Goal: Check status: Check status

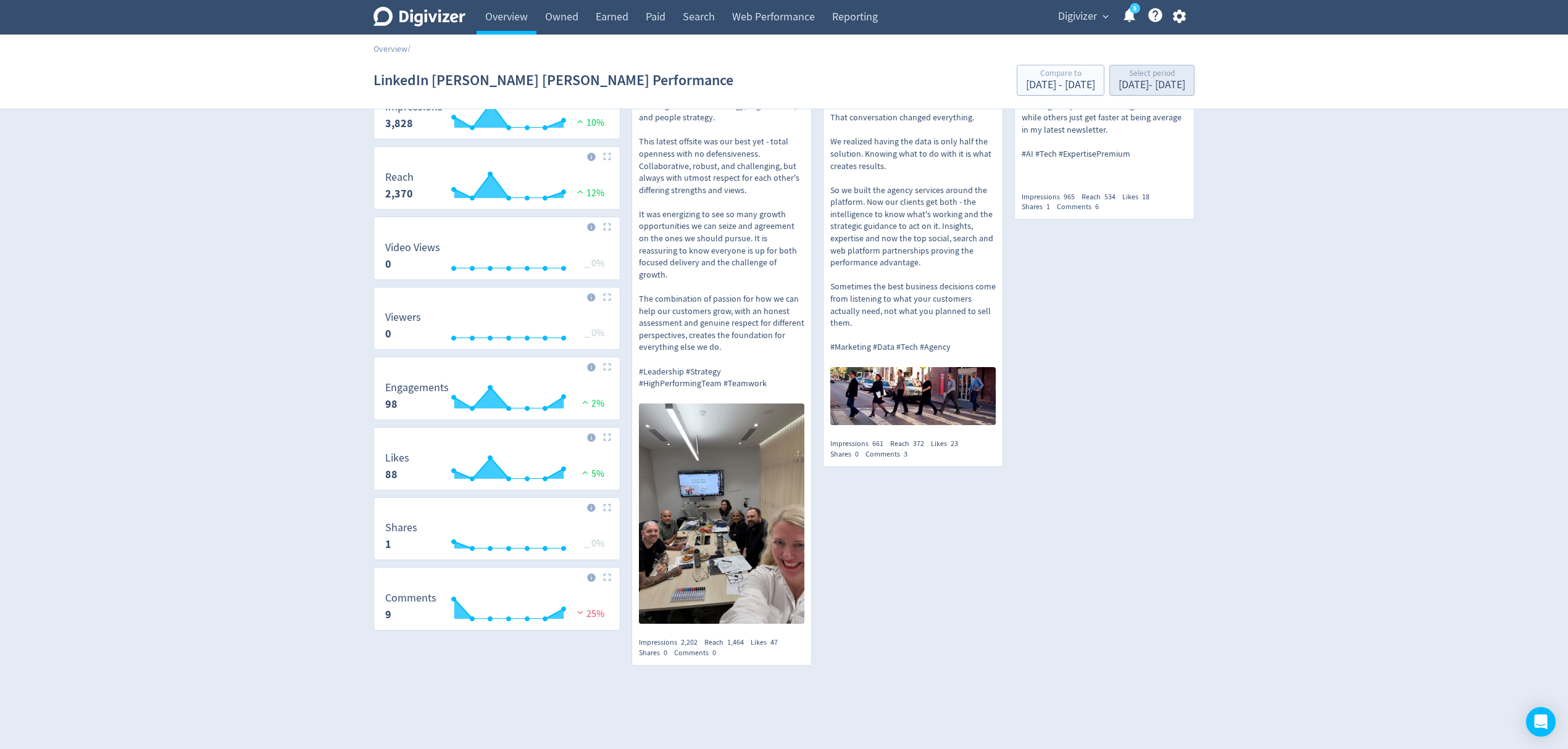
scroll to position [142, 0]
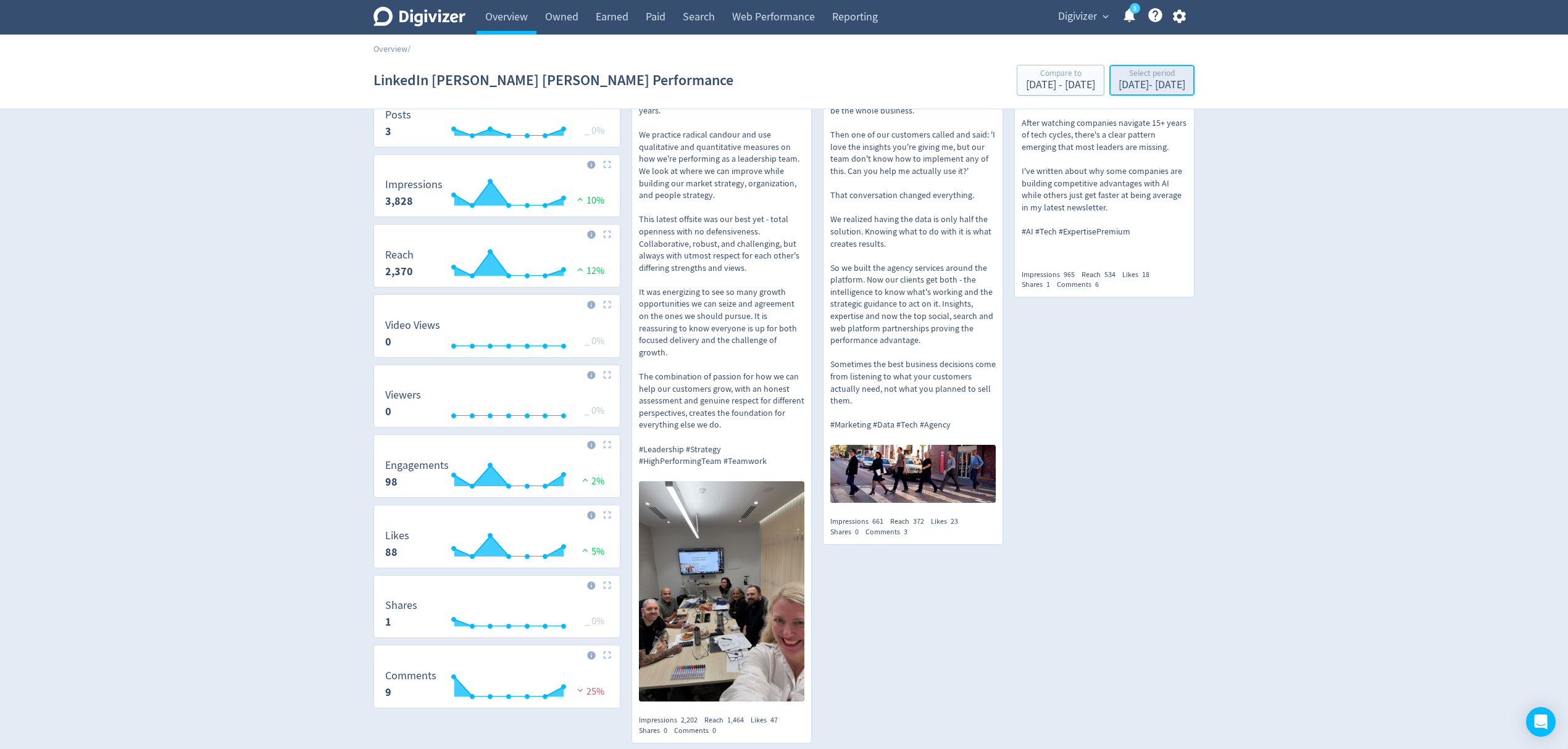
click at [1121, 77] on div "Select period" at bounding box center [1151, 74] width 67 height 10
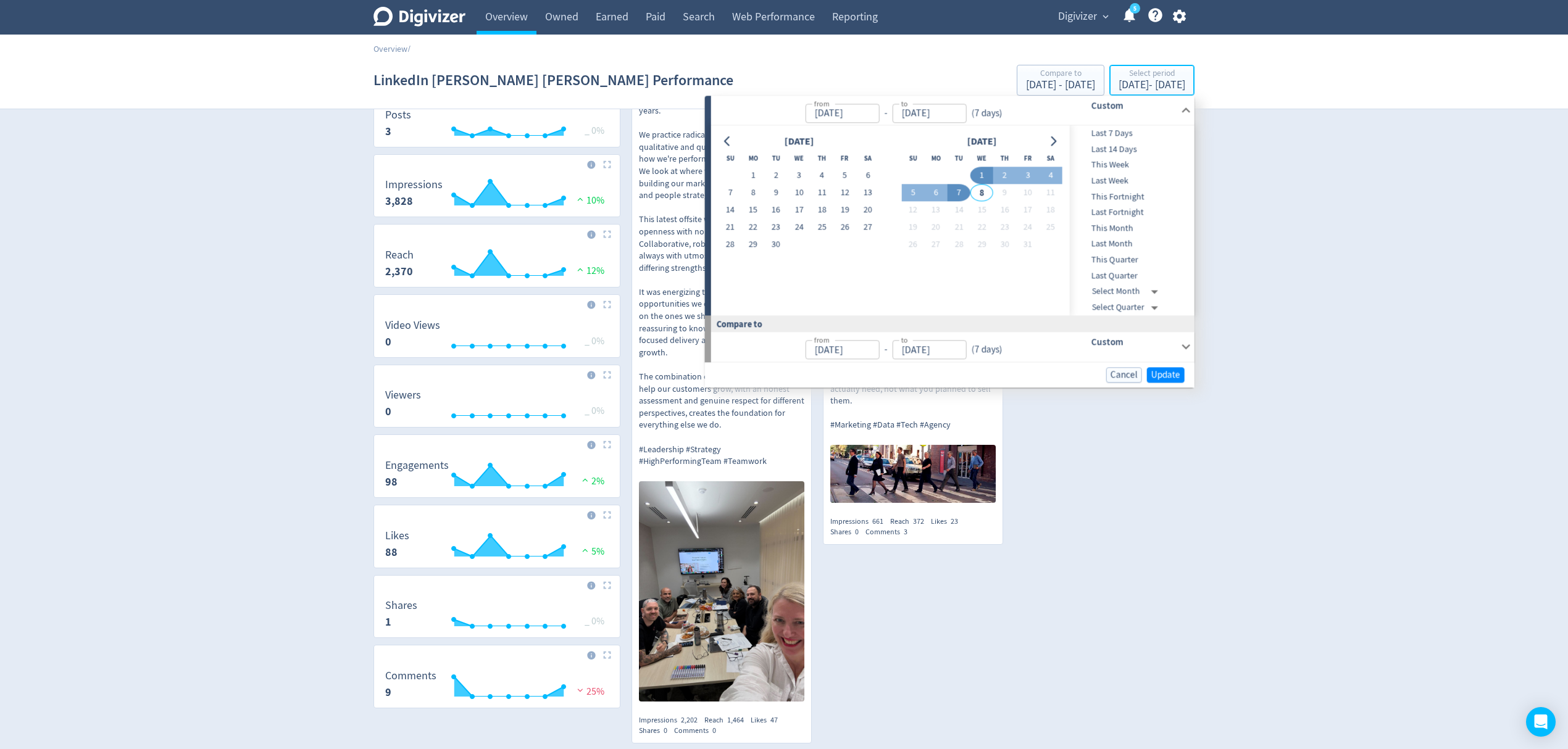
type input "[DATE]"
click at [728, 138] on icon "Go to previous month" at bounding box center [727, 141] width 10 height 10
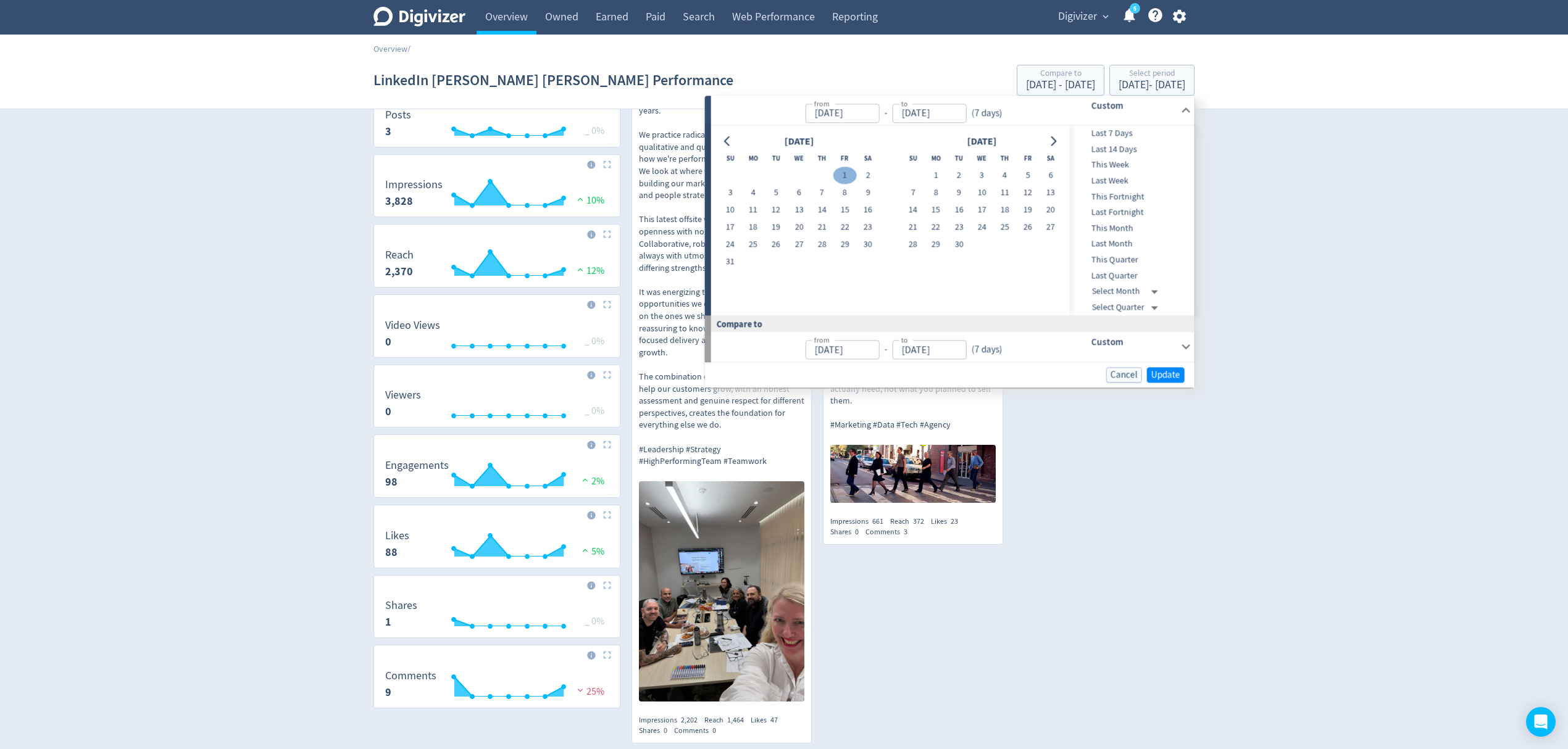
click at [846, 173] on button "1" at bounding box center [844, 176] width 23 height 17
type input "[DATE]"
click at [1168, 373] on span "Update" at bounding box center [1166, 374] width 29 height 9
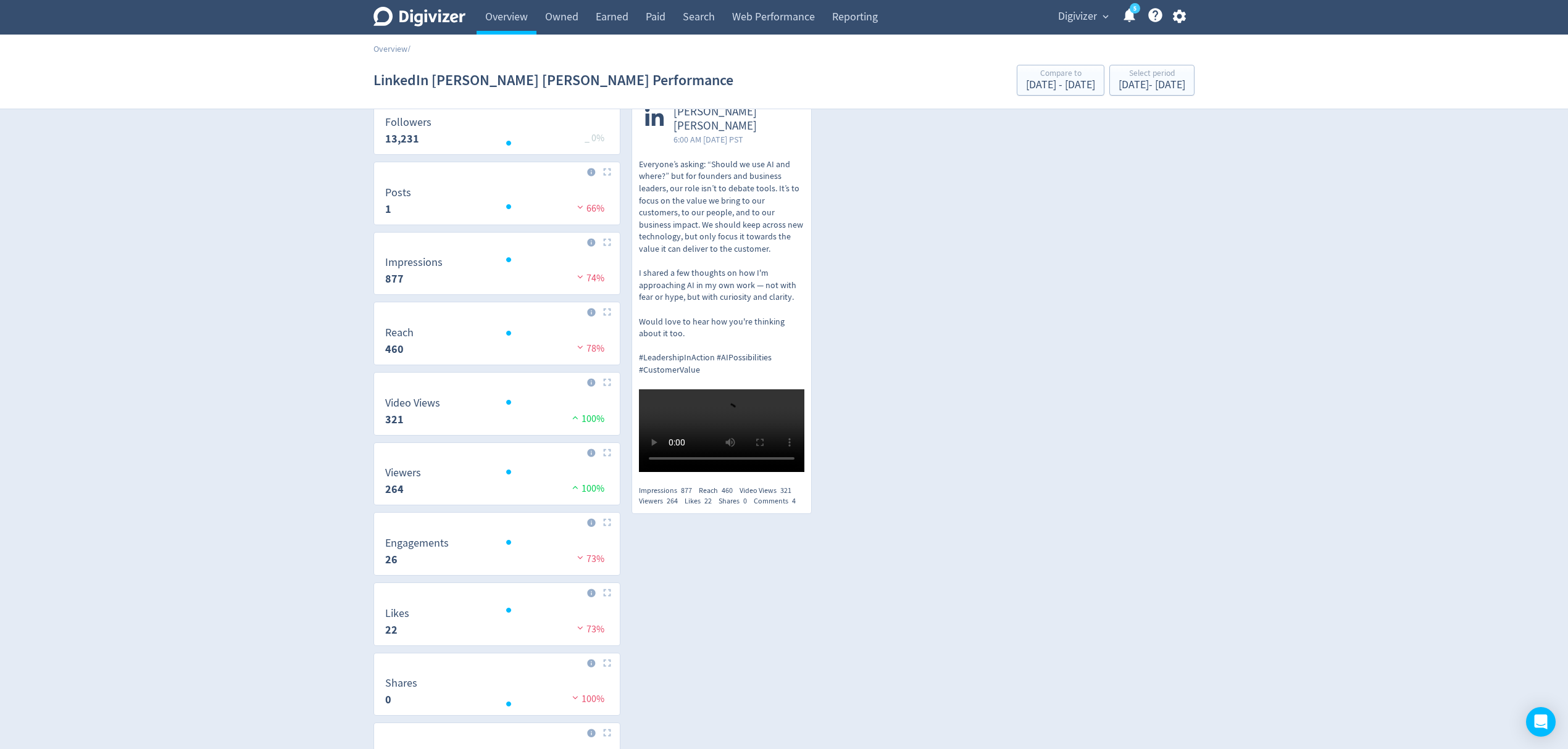
scroll to position [60, 0]
